Goal: Check status: Check status

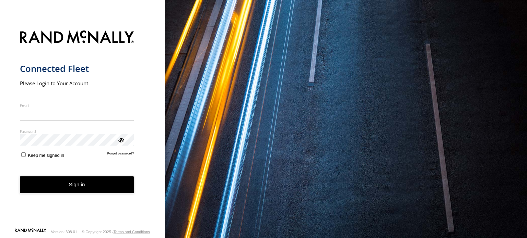
click at [92, 115] on input "Email" at bounding box center [77, 114] width 114 height 12
type input "**********"
click at [99, 184] on button "Sign in" at bounding box center [77, 185] width 114 height 17
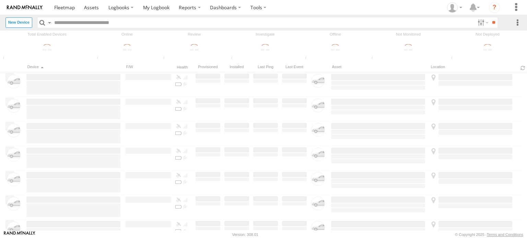
type input "**********"
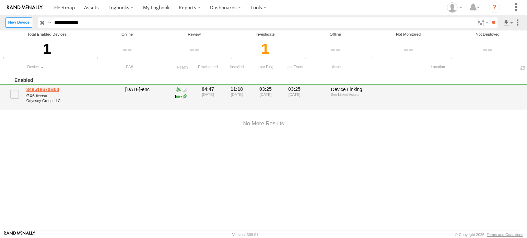
click at [52, 86] on link "348518670B00" at bounding box center [73, 89] width 94 height 6
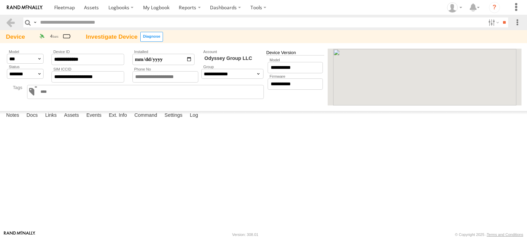
type input "**********"
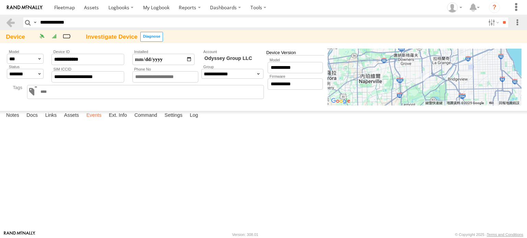
click at [92, 121] on label "Events" at bounding box center [94, 116] width 22 height 10
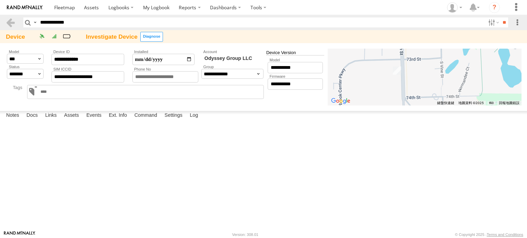
drag, startPoint x: 435, startPoint y: 74, endPoint x: 379, endPoint y: 88, distance: 57.7
click at [379, 88] on div at bounding box center [424, 77] width 194 height 57
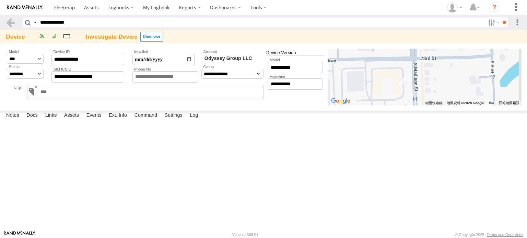
drag, startPoint x: 399, startPoint y: 60, endPoint x: 384, endPoint y: 99, distance: 41.6
click at [384, 99] on div at bounding box center [424, 77] width 194 height 57
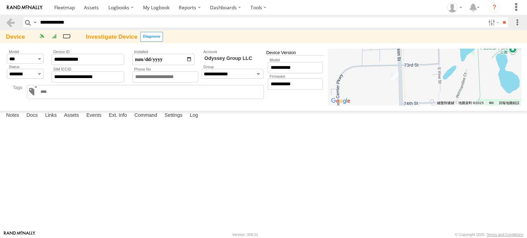
drag, startPoint x: 372, startPoint y: 91, endPoint x: 372, endPoint y: 85, distance: 5.8
click at [372, 85] on div at bounding box center [424, 77] width 194 height 57
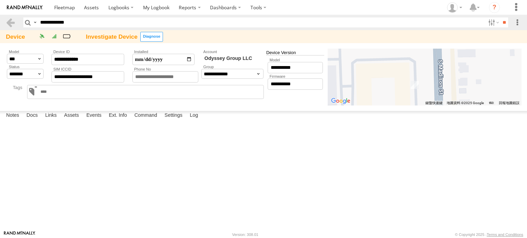
drag, startPoint x: 442, startPoint y: 75, endPoint x: 474, endPoint y: 99, distance: 39.8
click at [474, 99] on div at bounding box center [424, 77] width 194 height 57
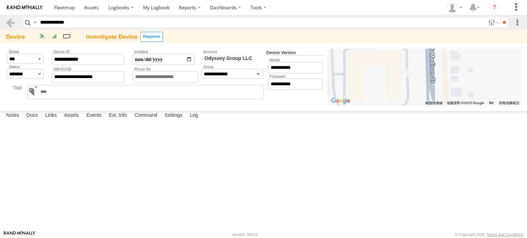
drag, startPoint x: 444, startPoint y: 85, endPoint x: 424, endPoint y: 69, distance: 25.7
click at [424, 69] on div at bounding box center [424, 77] width 194 height 57
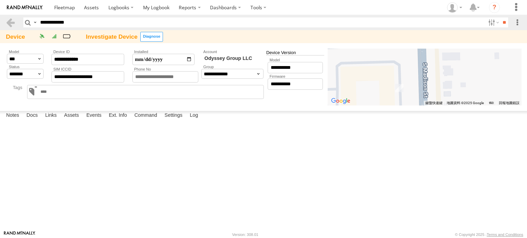
drag, startPoint x: 428, startPoint y: 66, endPoint x: 417, endPoint y: 84, distance: 20.9
click at [417, 84] on div at bounding box center [424, 77] width 194 height 57
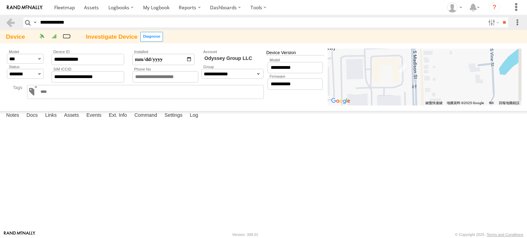
drag, startPoint x: 418, startPoint y: 88, endPoint x: 416, endPoint y: 69, distance: 19.3
click at [416, 69] on div at bounding box center [424, 77] width 194 height 57
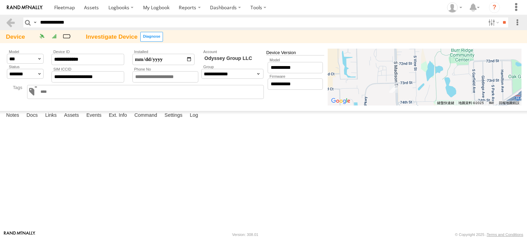
drag, startPoint x: 408, startPoint y: 81, endPoint x: 392, endPoint y: 103, distance: 26.9
click at [392, 103] on div at bounding box center [424, 77] width 194 height 57
click at [0, 0] on div "7320 S Madison St" at bounding box center [0, 0] width 0 height 0
drag, startPoint x: 366, startPoint y: 107, endPoint x: 356, endPoint y: 167, distance: 60.9
click at [0, 0] on div at bounding box center [0, 0] width 0 height 0
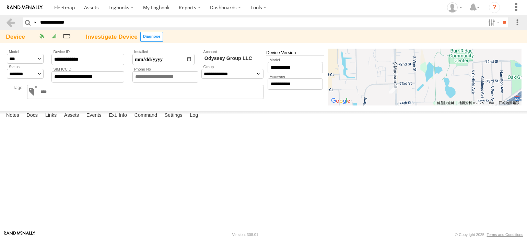
drag, startPoint x: 326, startPoint y: 125, endPoint x: 323, endPoint y: 68, distance: 57.0
click at [0, 0] on div at bounding box center [0, 0] width 0 height 0
drag, startPoint x: 336, startPoint y: 97, endPoint x: 304, endPoint y: 129, distance: 44.6
click at [0, 0] on div at bounding box center [0, 0] width 0 height 0
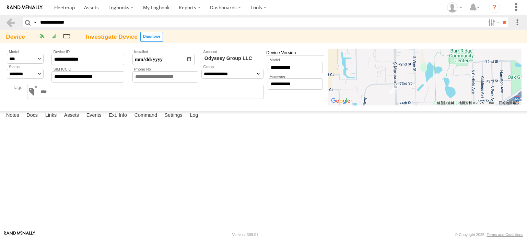
click at [0, 0] on button "衛星檢視" at bounding box center [0, 0] width 0 height 0
